Goal: Obtain resource: Obtain resource

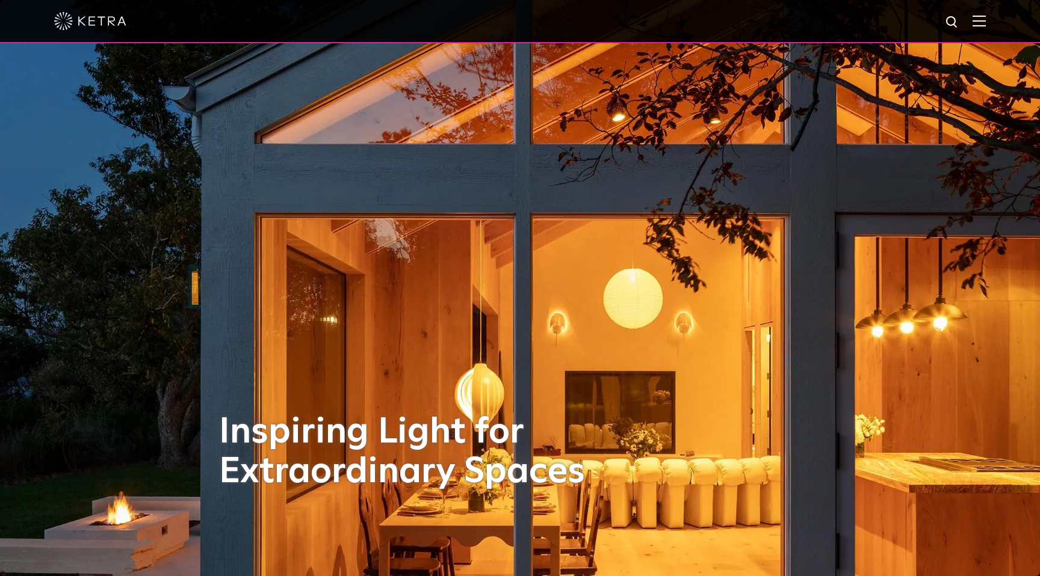
click at [982, 19] on img at bounding box center [978, 20] width 13 height 11
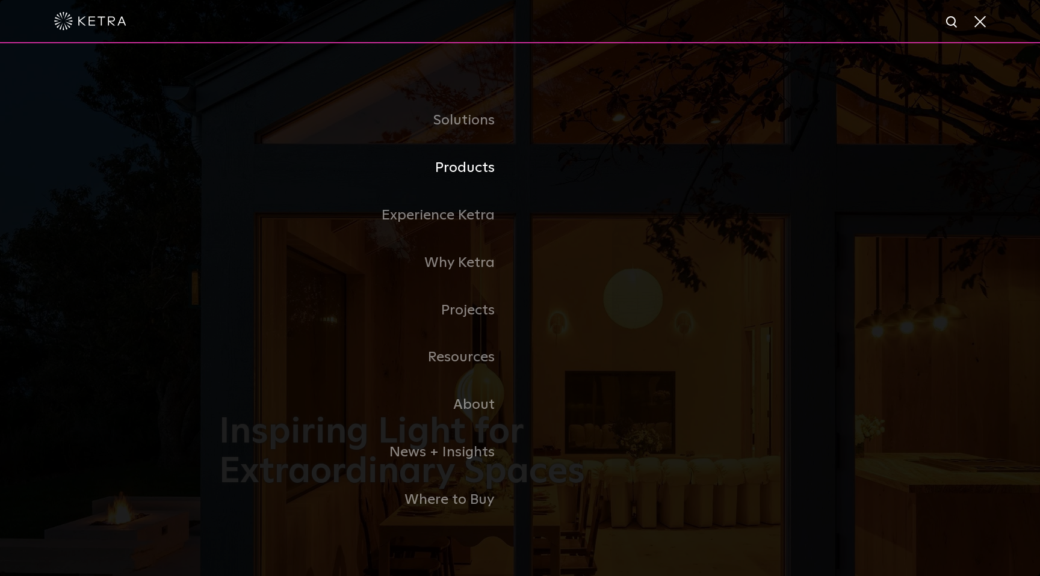
click at [464, 164] on link "Products" at bounding box center [369, 168] width 301 height 48
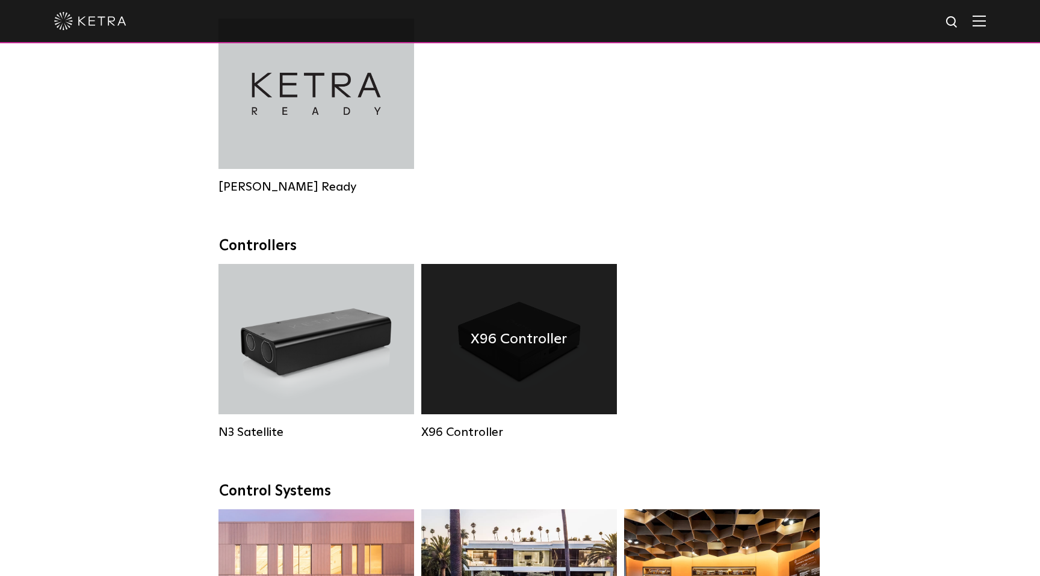
scroll to position [1378, 0]
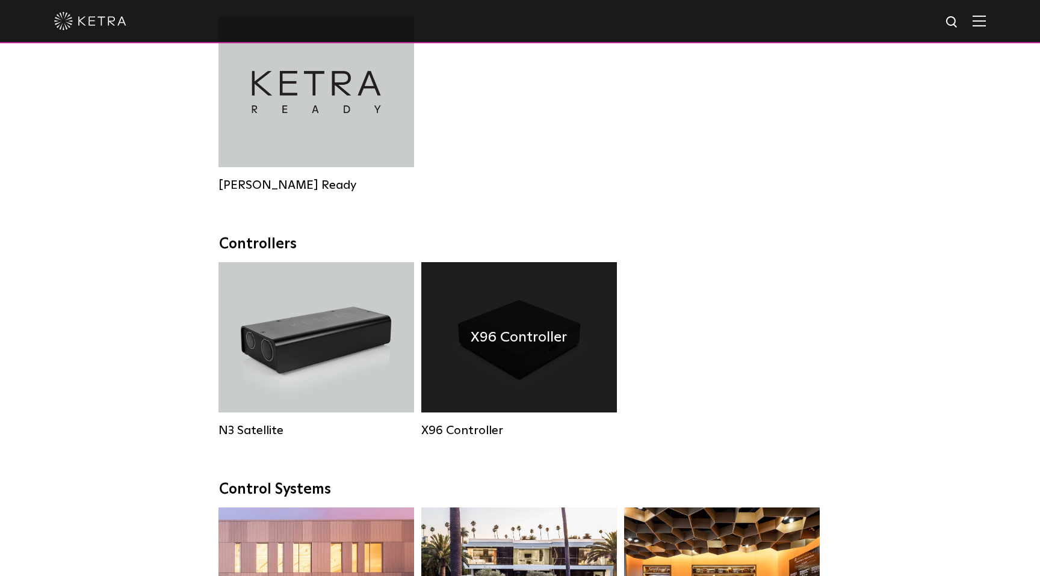
click at [552, 346] on h4 "X96 Controller" at bounding box center [518, 337] width 96 height 23
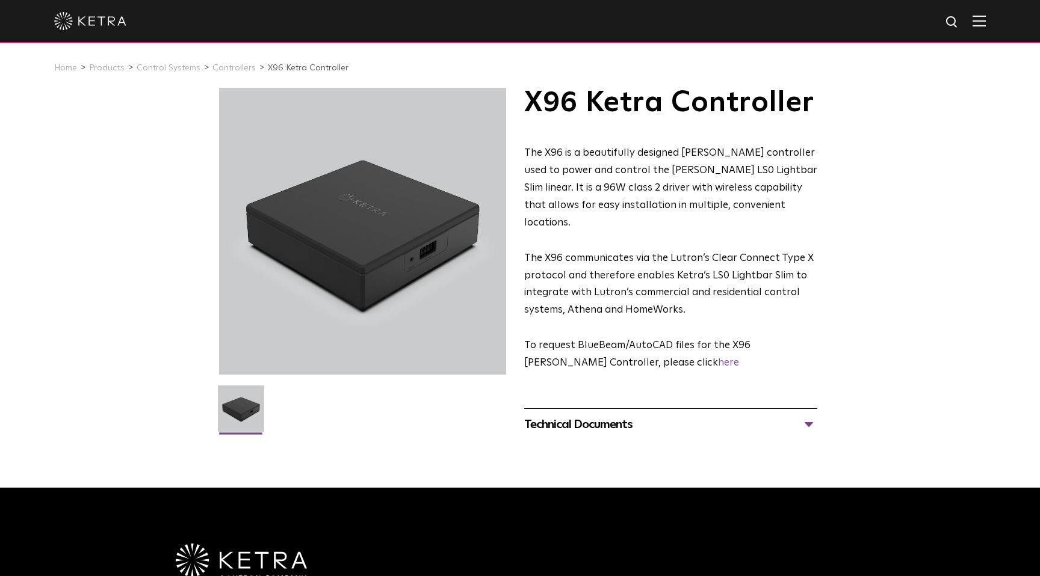
click at [805, 415] on div "Technical Documents" at bounding box center [670, 424] width 293 height 19
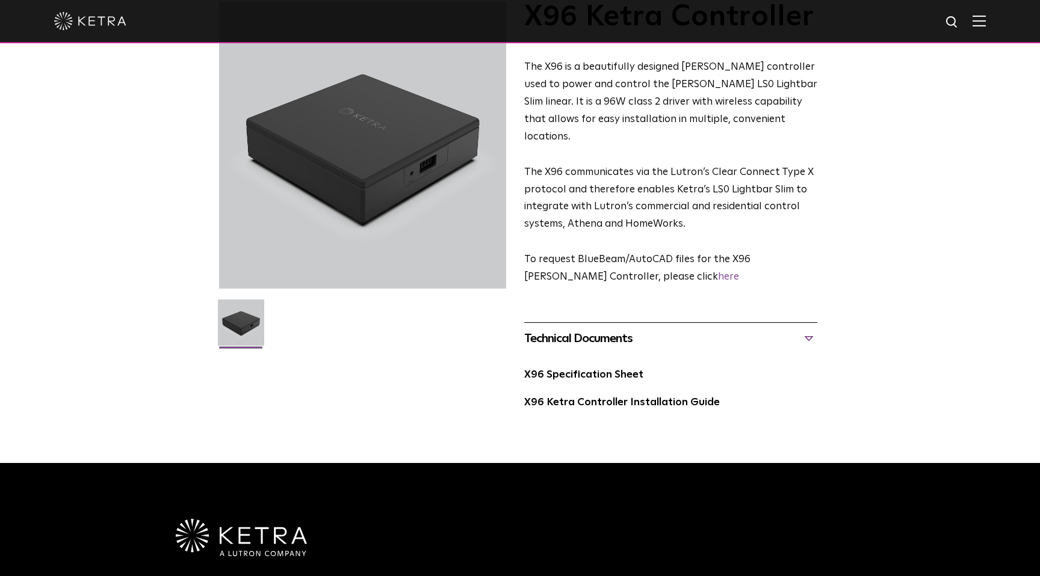
scroll to position [93, 0]
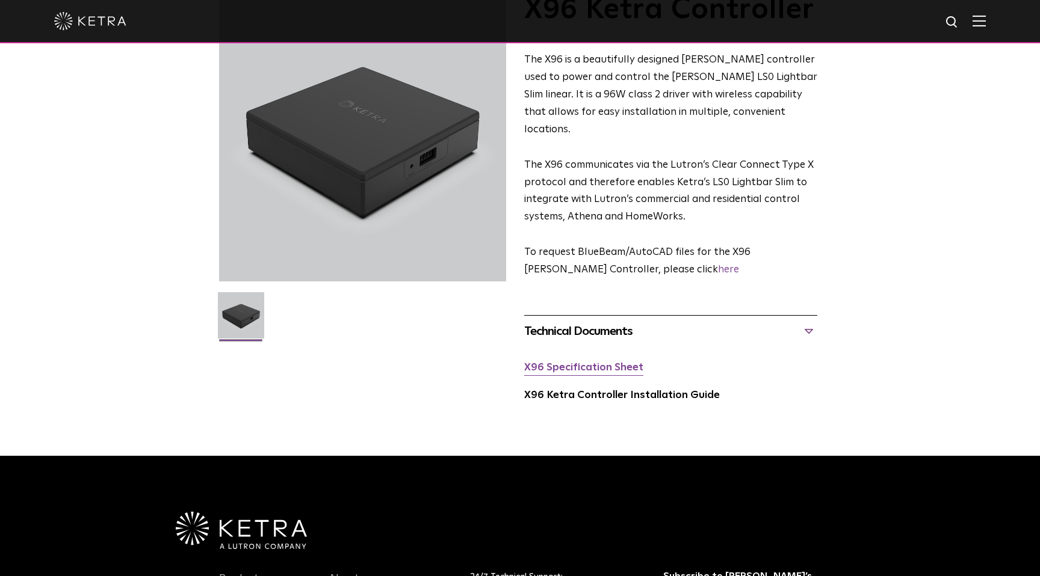
click at [601, 363] on link "X96 Specification Sheet" at bounding box center [583, 368] width 119 height 10
